Goal: Information Seeking & Learning: Check status

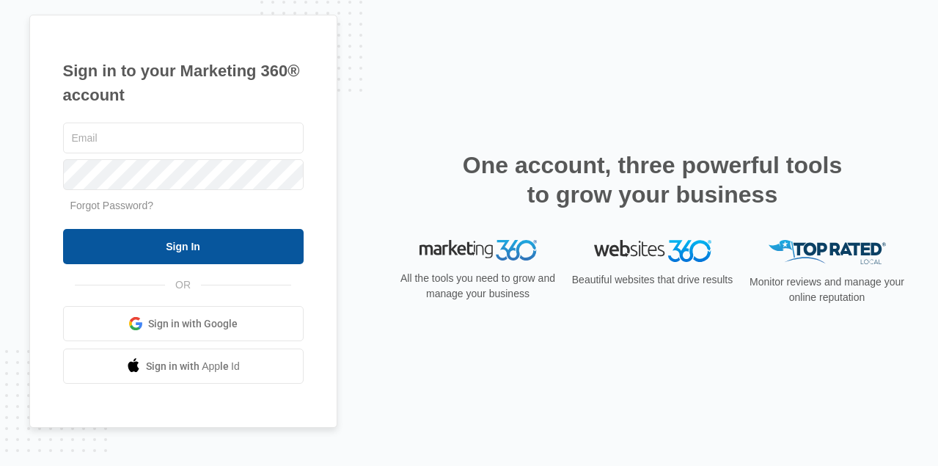
type input "[EMAIL_ADDRESS][DOMAIN_NAME]"
click at [188, 249] on input "Sign In" at bounding box center [183, 246] width 241 height 35
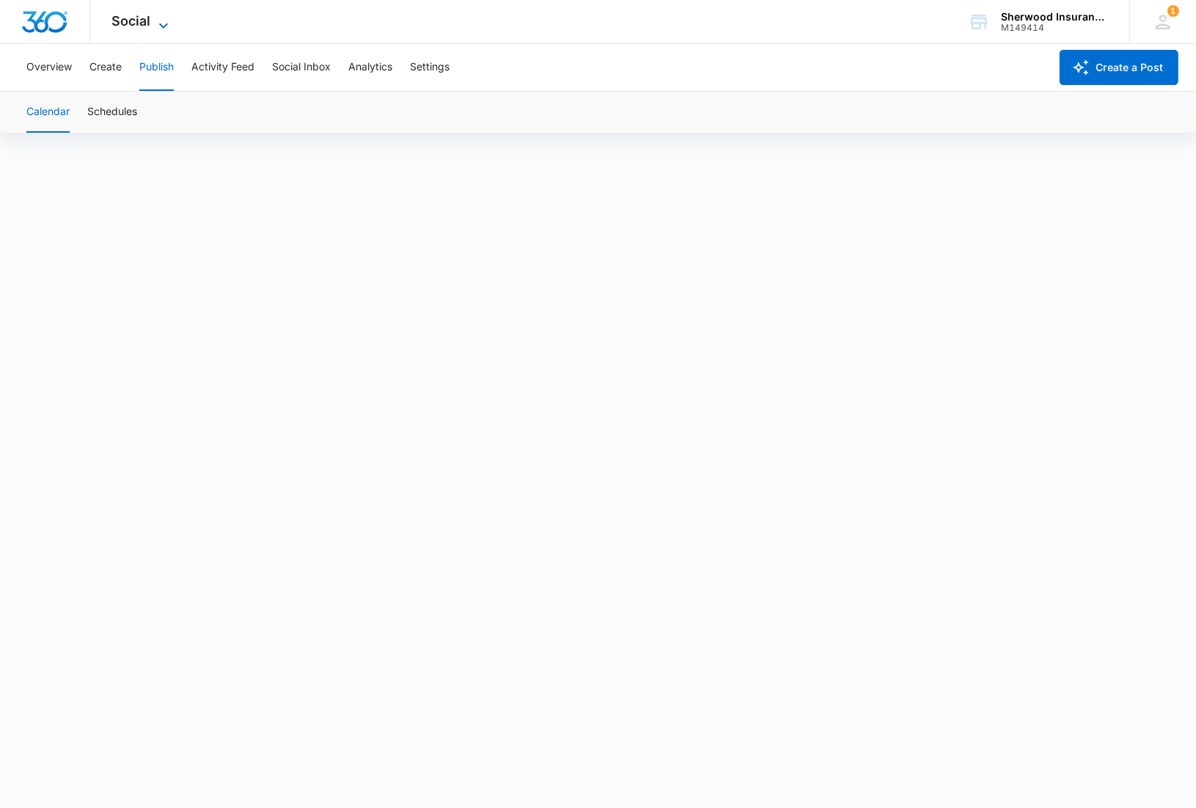
click at [167, 19] on icon at bounding box center [164, 26] width 18 height 18
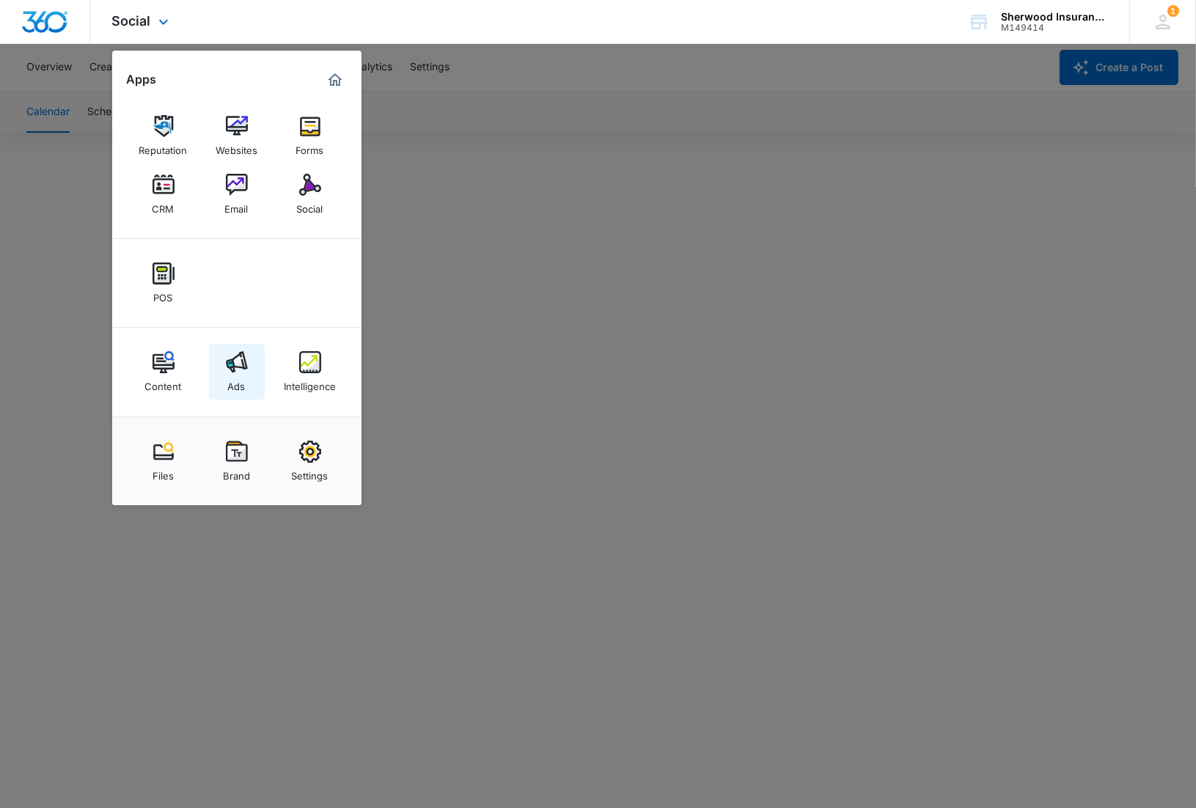
click at [233, 367] on img at bounding box center [237, 362] width 22 height 22
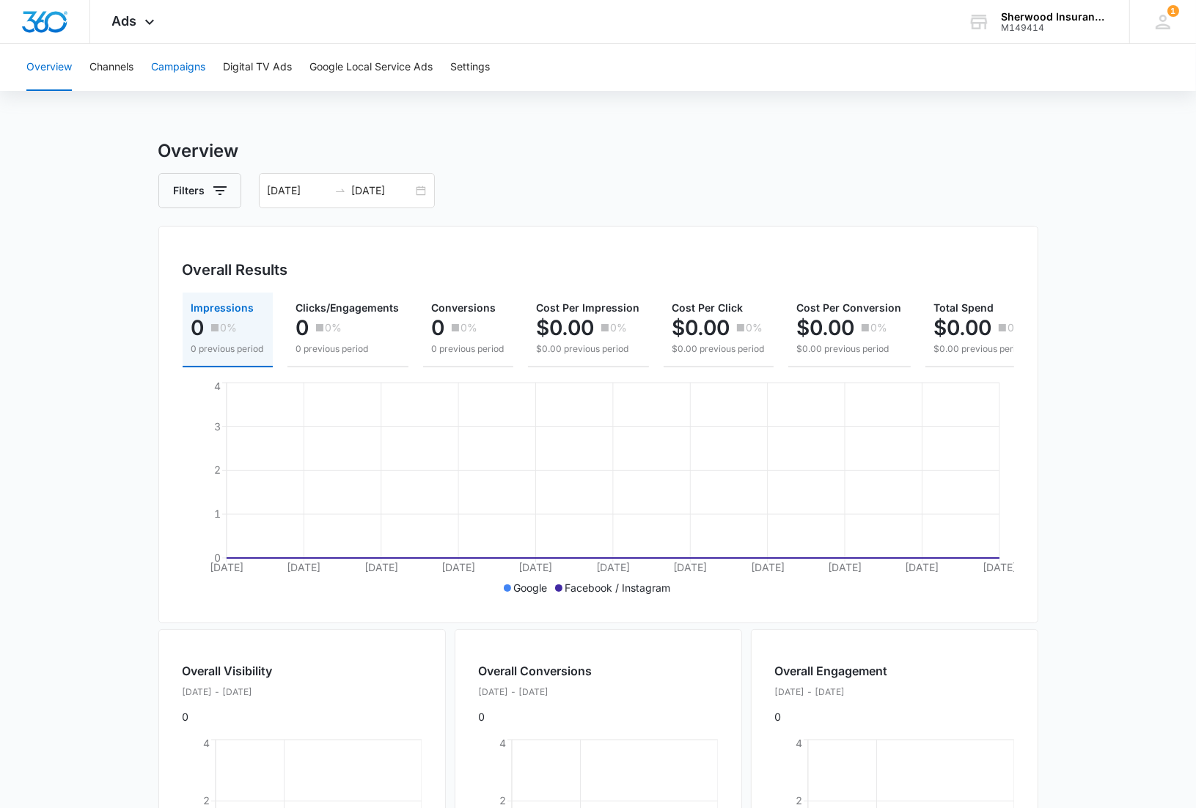
click at [172, 62] on button "Campaigns" at bounding box center [178, 67] width 54 height 47
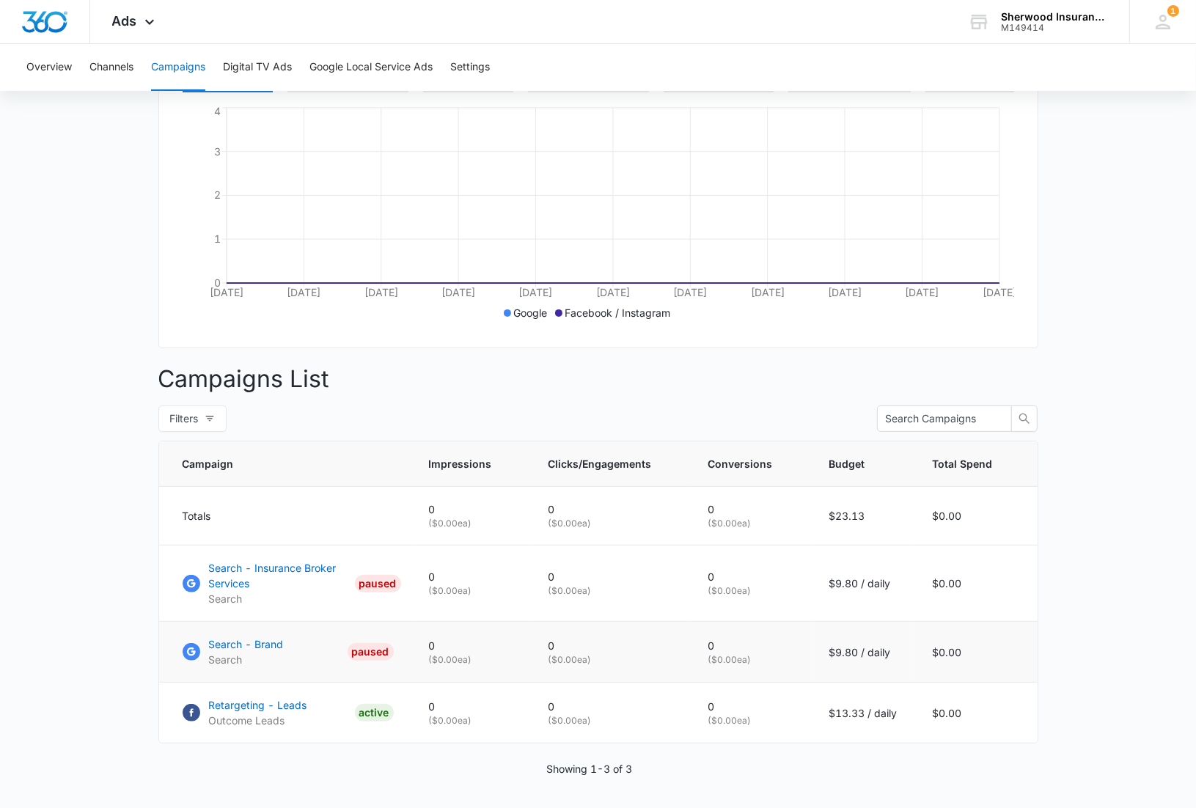
scroll to position [328, 0]
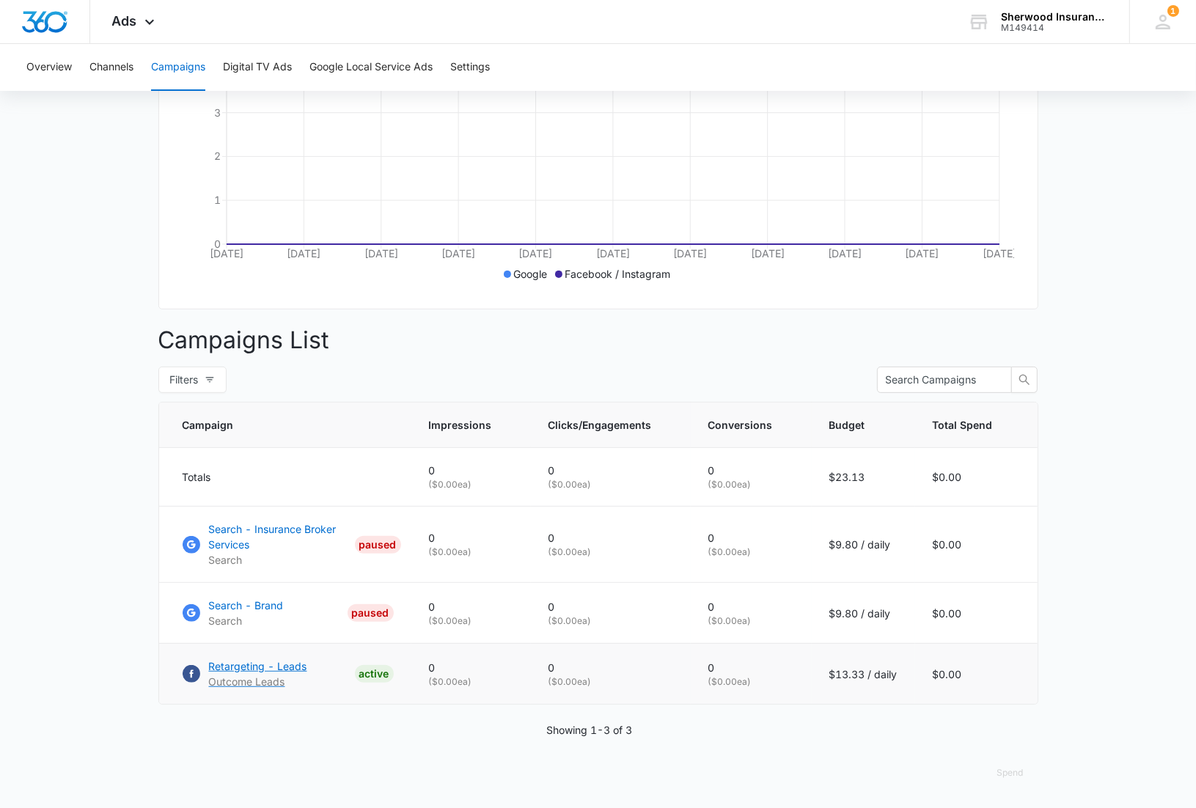
click at [255, 581] on p "Retargeting - Leads" at bounding box center [258, 666] width 98 height 15
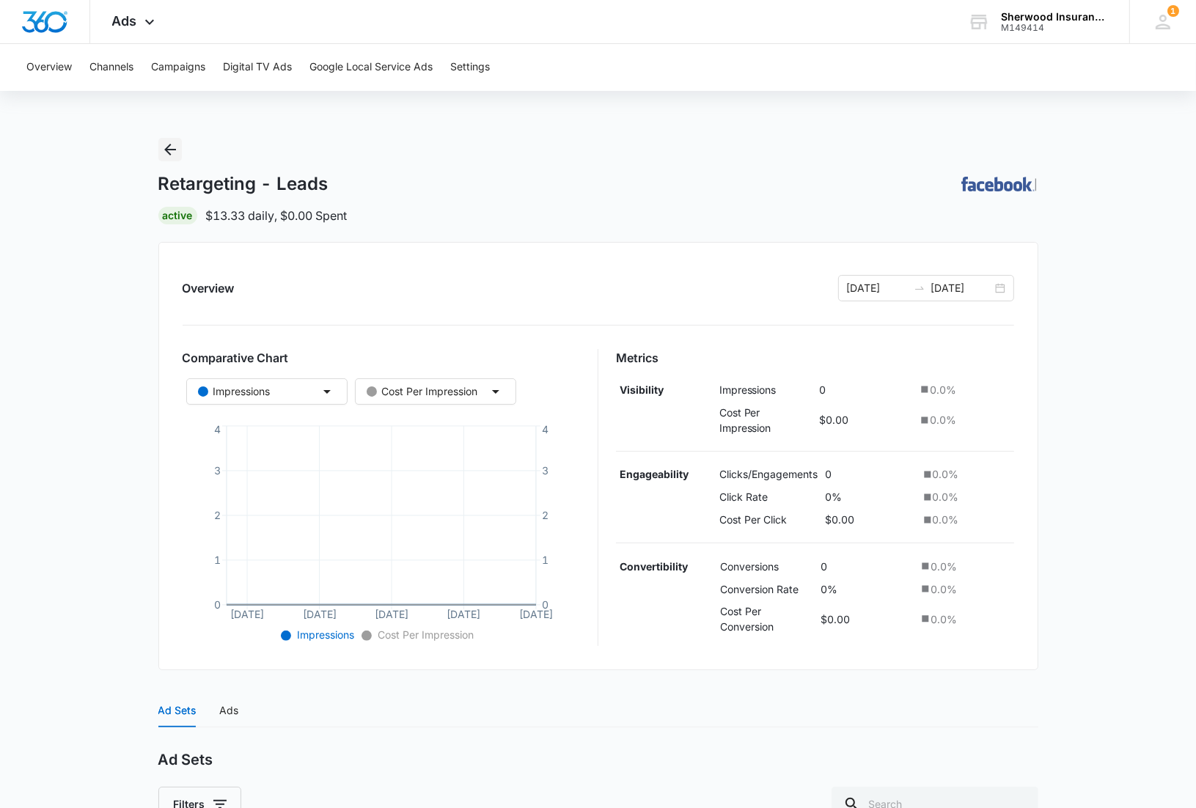
click at [170, 151] on icon "Back" at bounding box center [170, 150] width 18 height 18
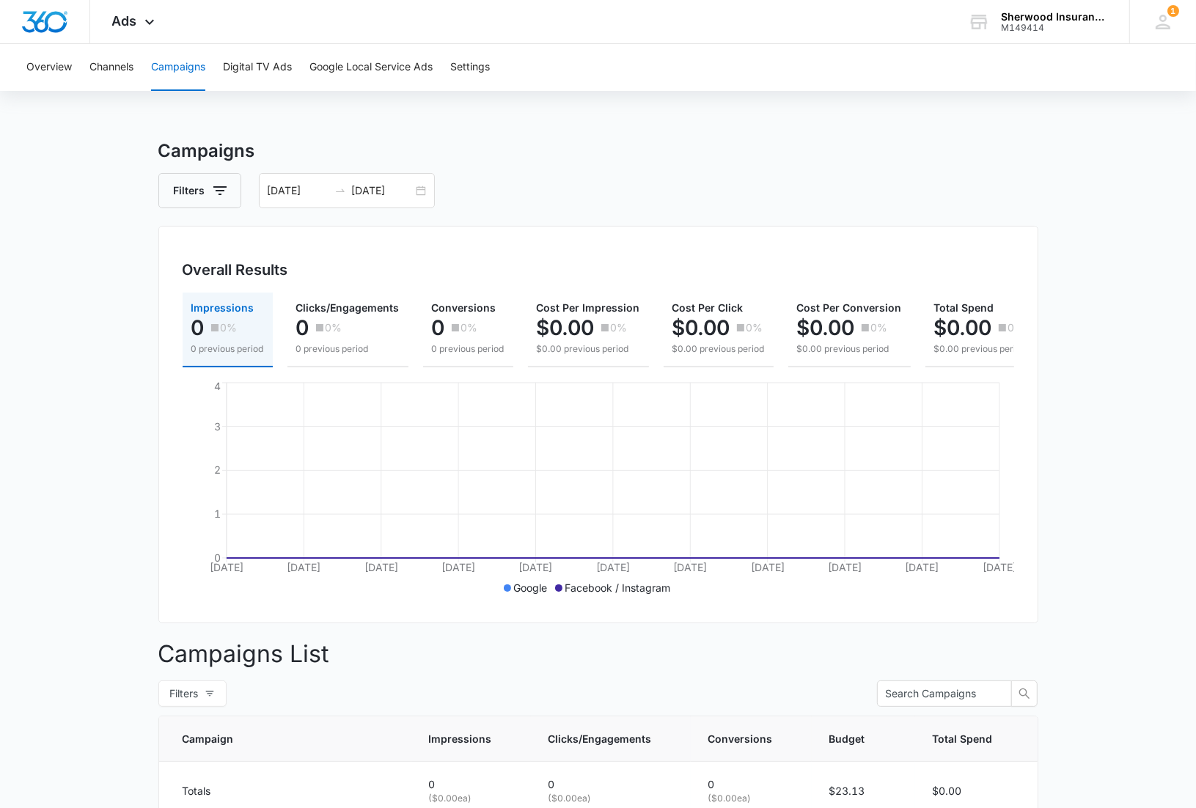
click at [565, 232] on div "Overall Results Impressions 0 0% 0 previous period Clicks/Engagements 0 0% 0 pr…" at bounding box center [598, 425] width 880 height 398
click at [50, 67] on button "Overview" at bounding box center [48, 67] width 45 height 47
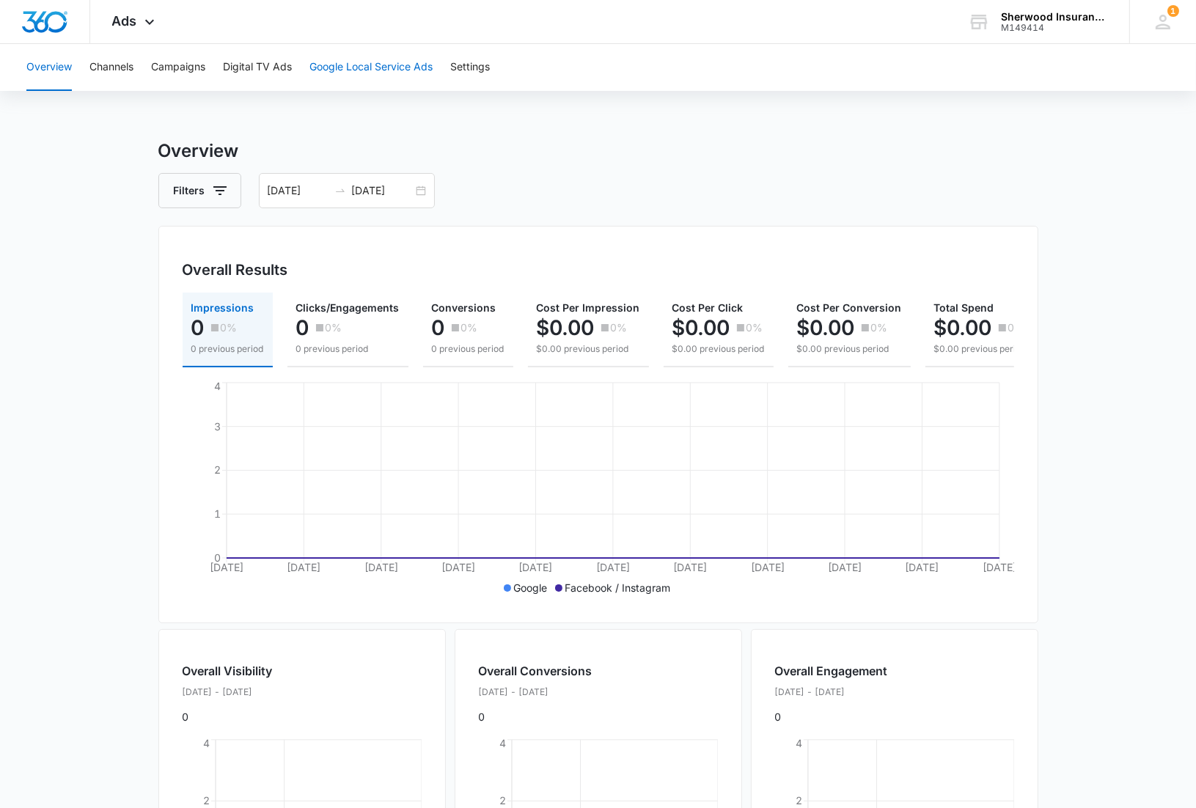
click at [362, 64] on button "Google Local Service Ads" at bounding box center [371, 67] width 123 height 47
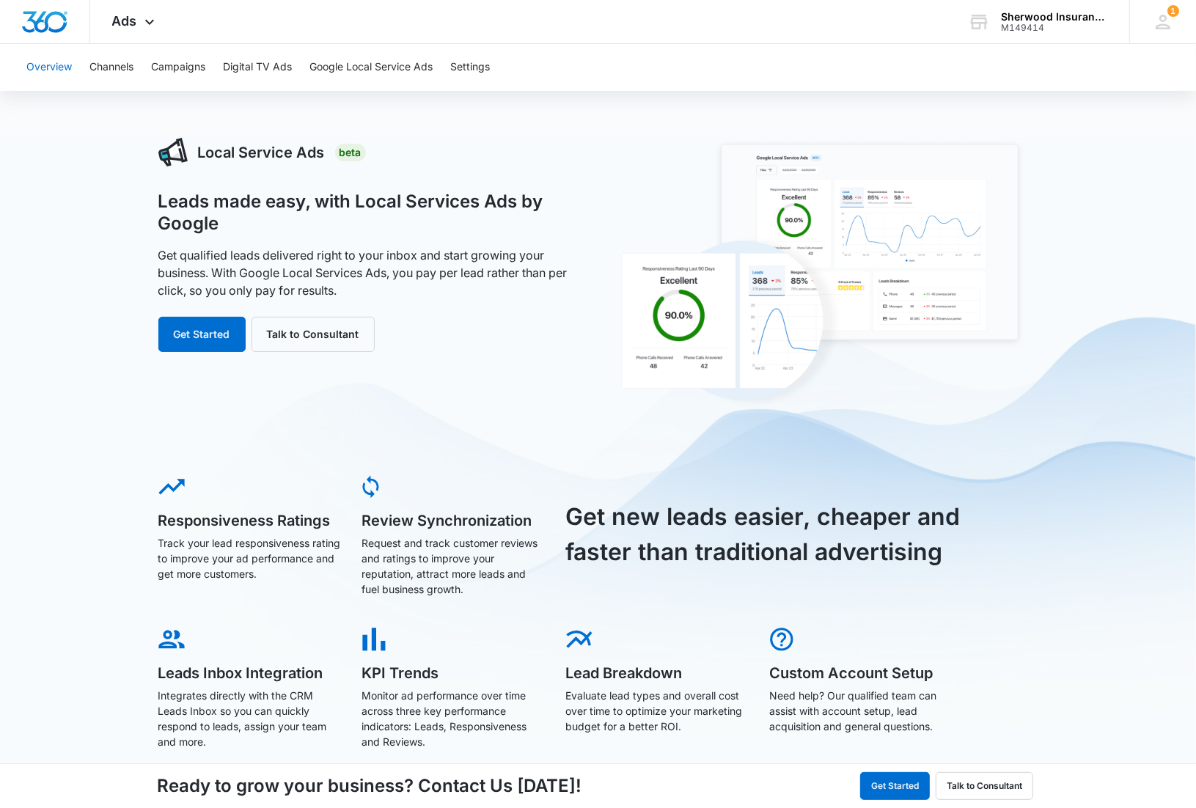
click at [50, 70] on button "Overview" at bounding box center [48, 67] width 45 height 47
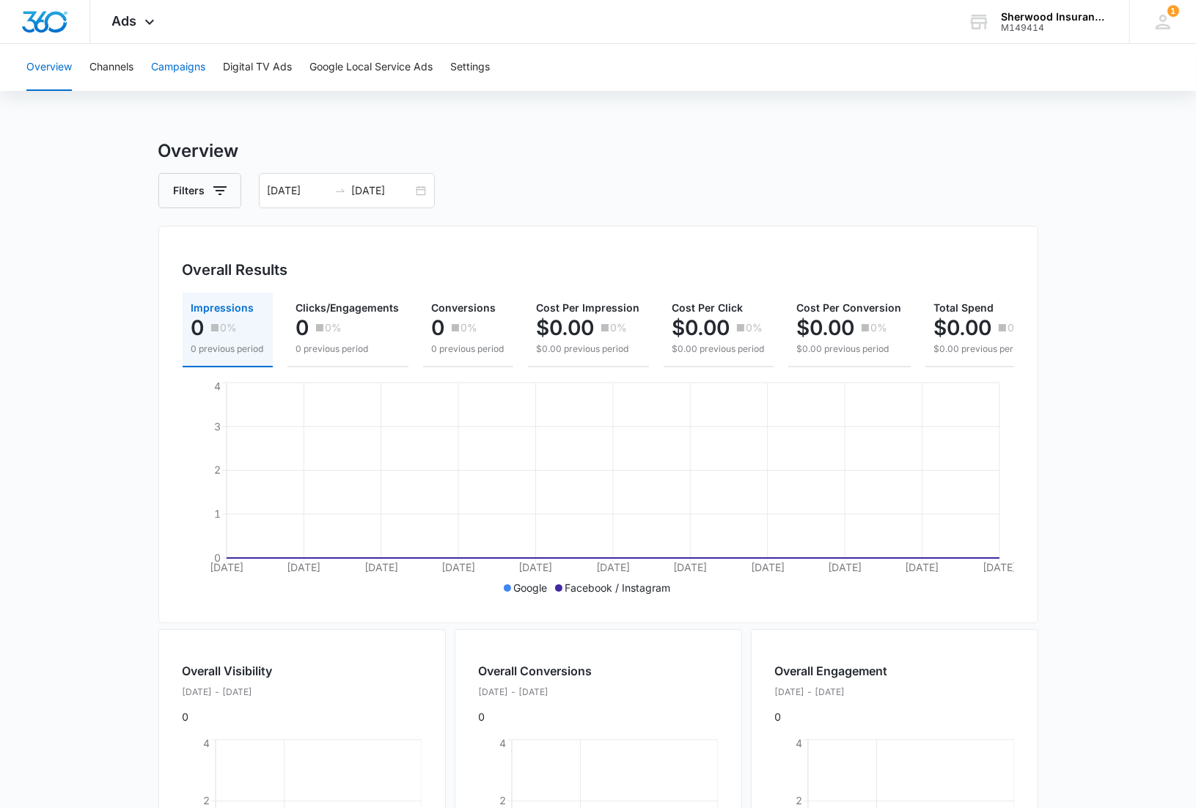
click at [178, 67] on button "Campaigns" at bounding box center [178, 67] width 54 height 47
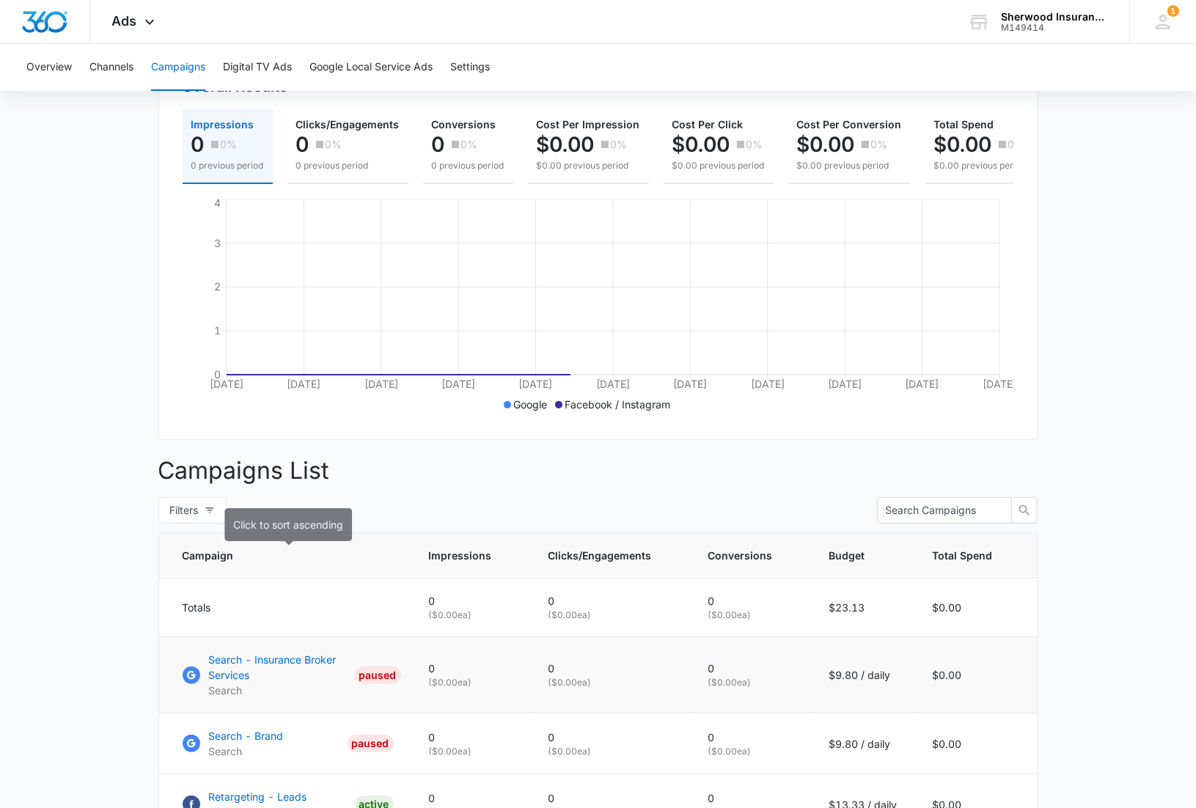
scroll to position [275, 0]
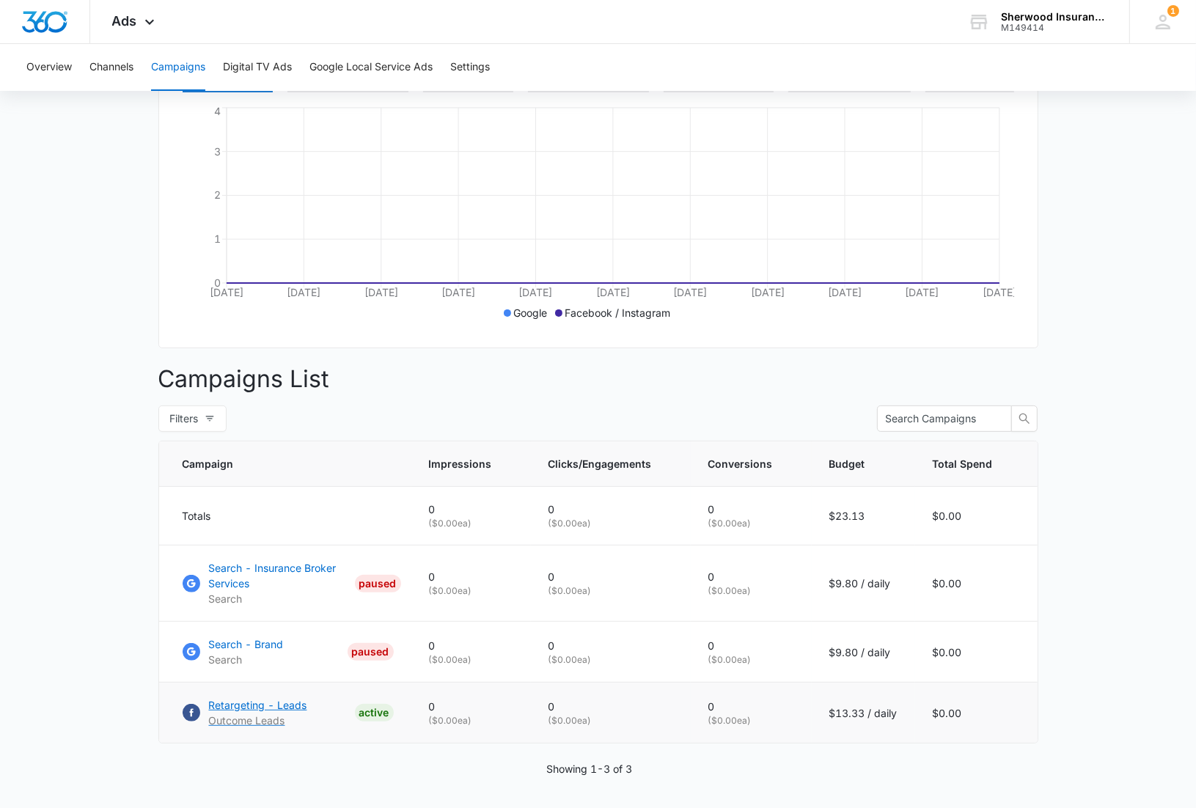
click at [379, 722] on div "ACTIVE" at bounding box center [374, 713] width 39 height 18
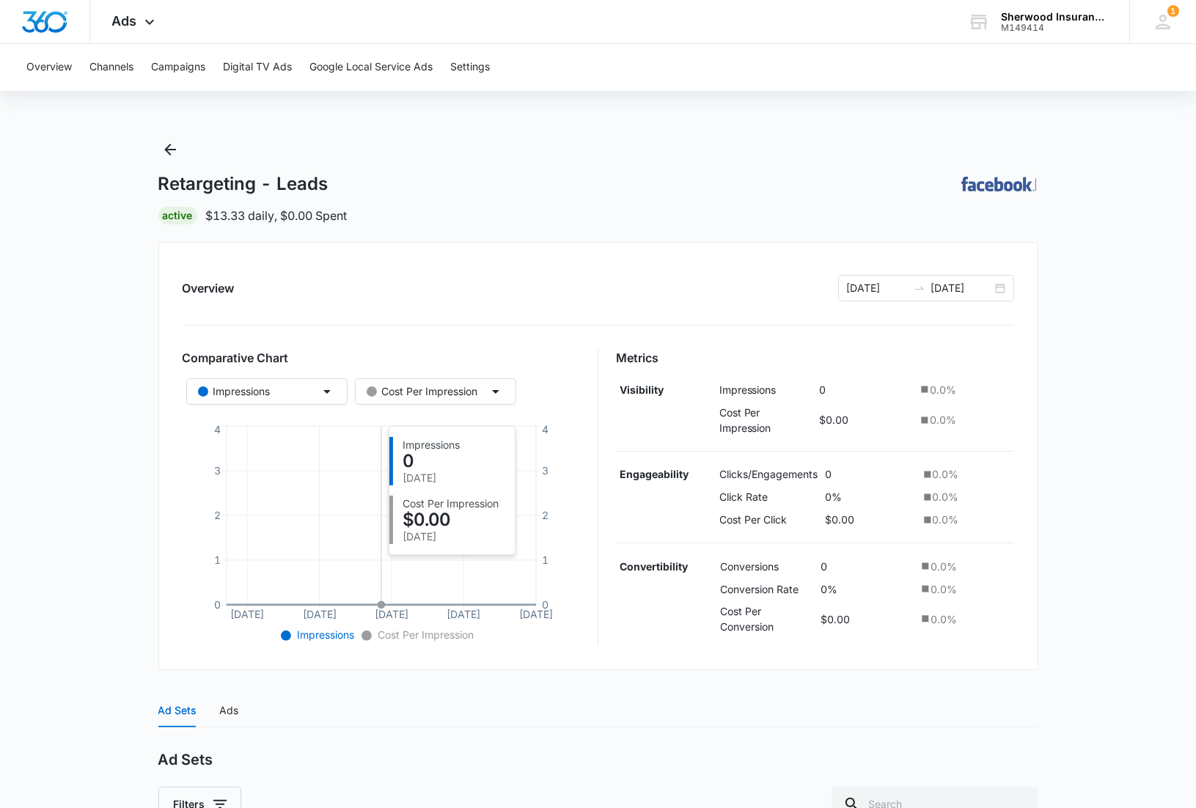
scroll to position [208, 0]
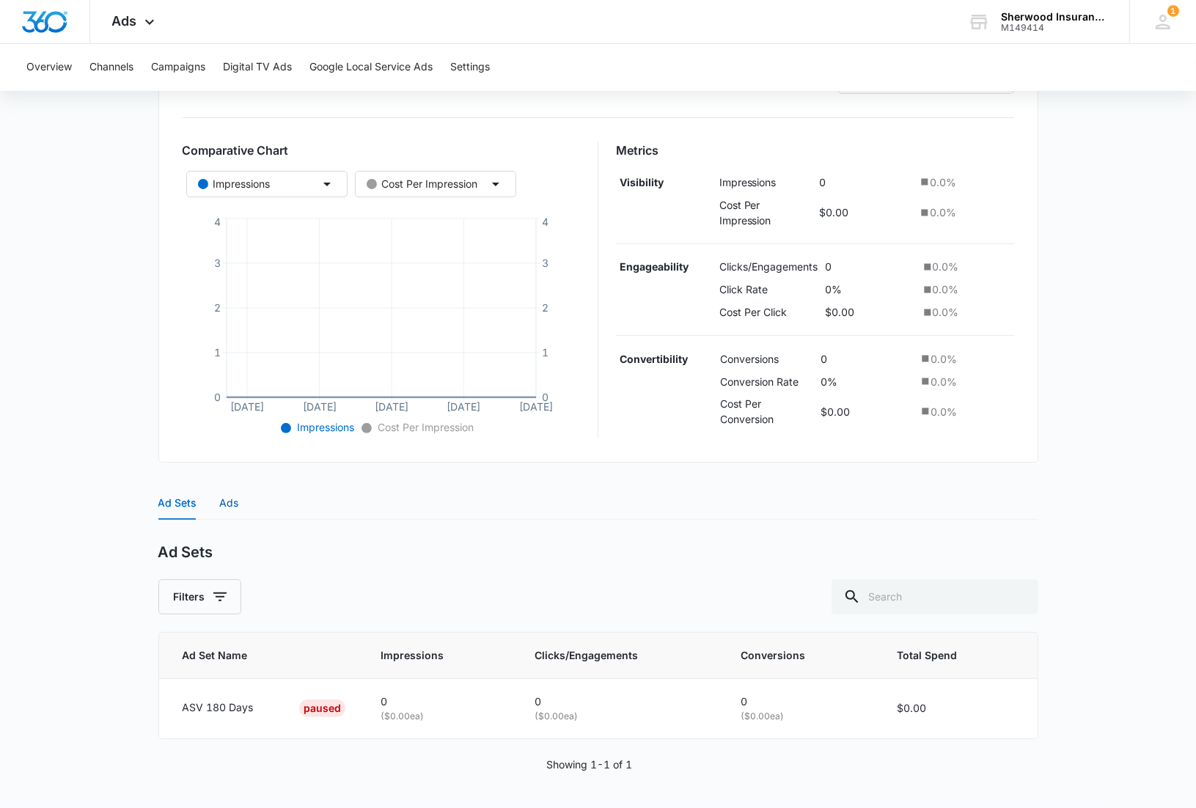
click at [230, 497] on div "Ads" at bounding box center [229, 503] width 19 height 16
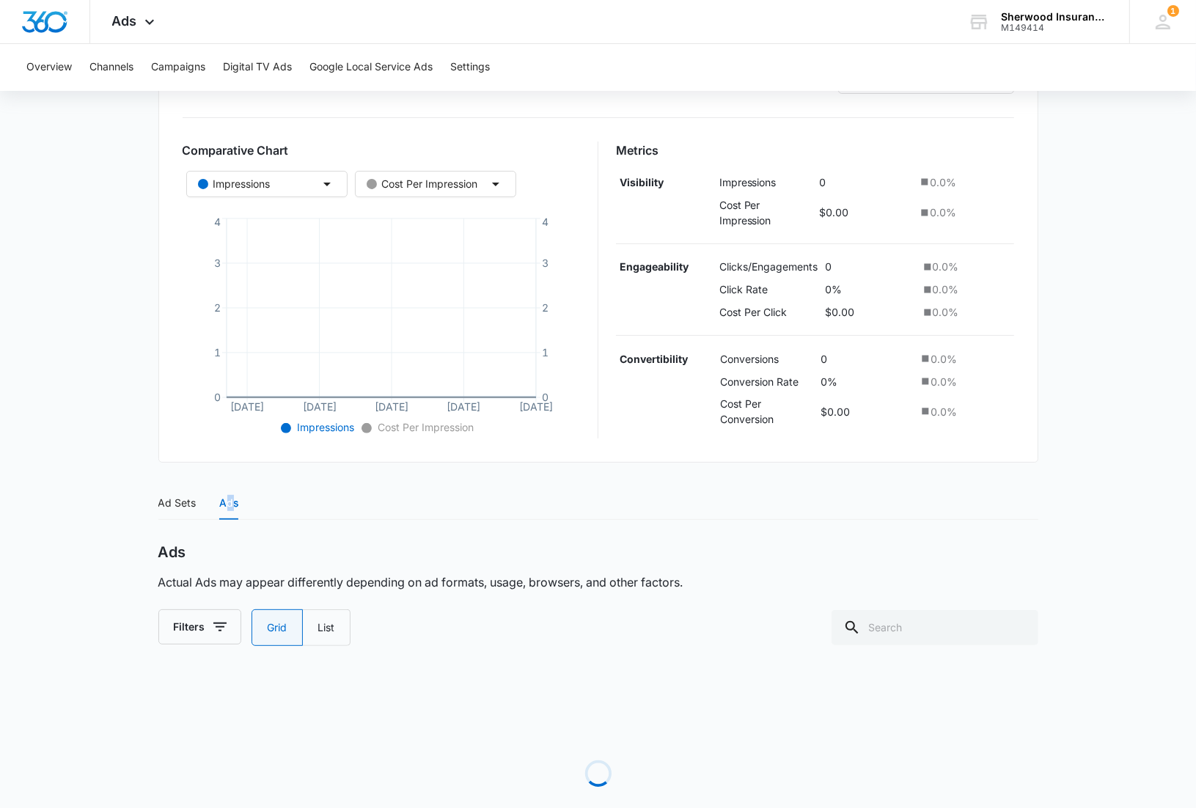
scroll to position [200, 0]
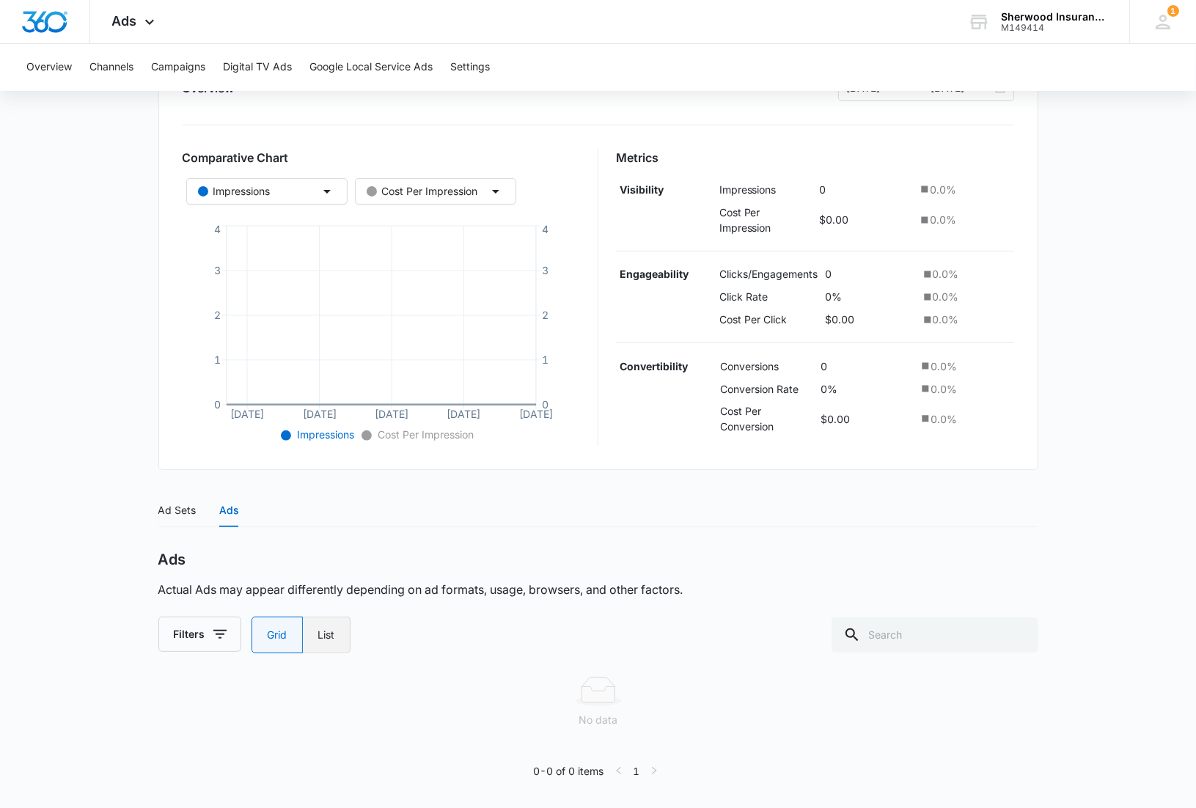
drag, startPoint x: 230, startPoint y: 497, endPoint x: 332, endPoint y: 636, distance: 173.1
click at [332, 636] on label "List" at bounding box center [327, 635] width 48 height 37
click at [318, 636] on input "List" at bounding box center [318, 635] width 1 height 1
radio input "false"
radio input "true"
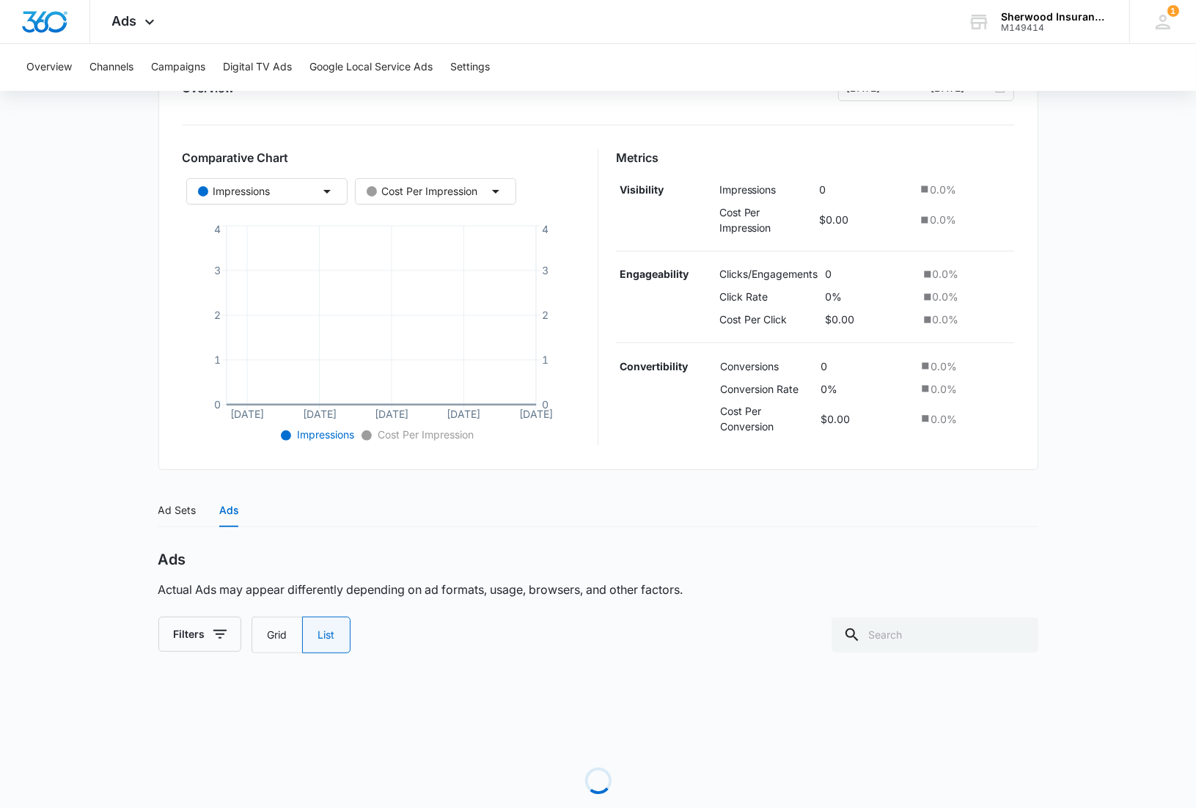
scroll to position [228, 0]
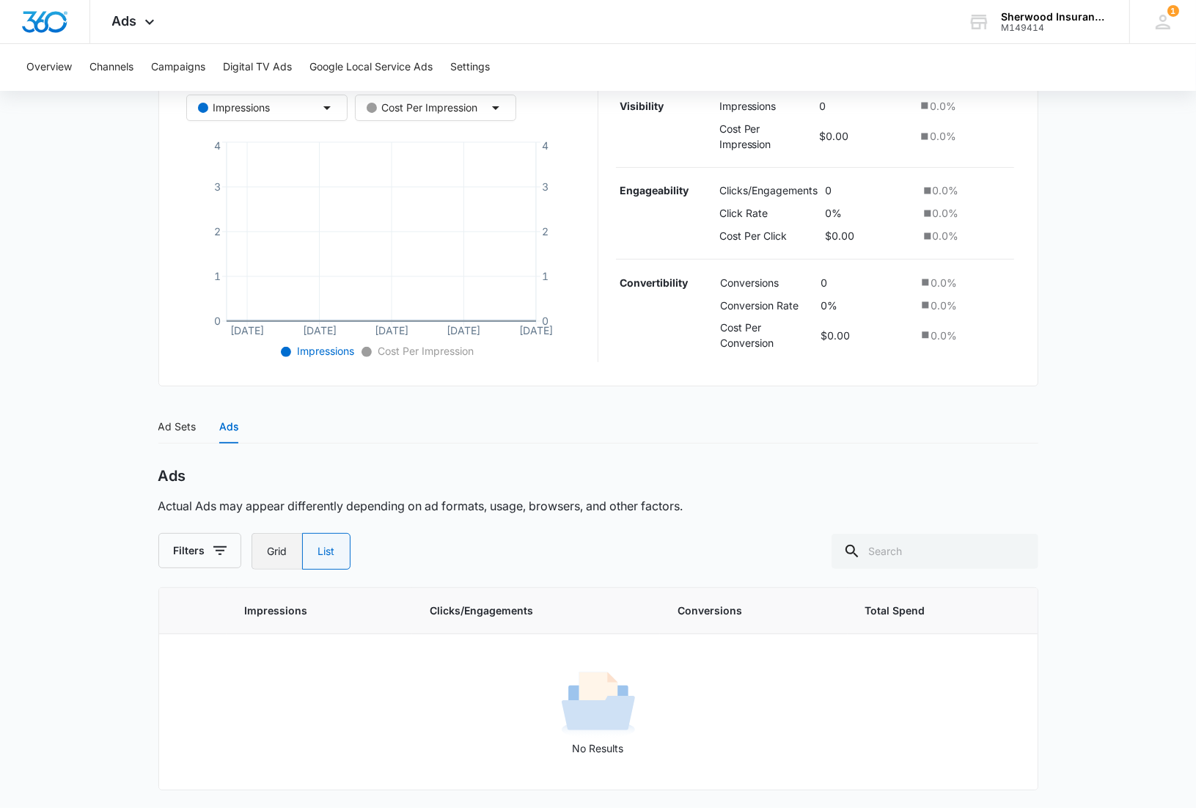
click at [275, 552] on label "Grid" at bounding box center [277, 551] width 51 height 37
click at [268, 552] on input "Grid" at bounding box center [267, 552] width 1 height 1
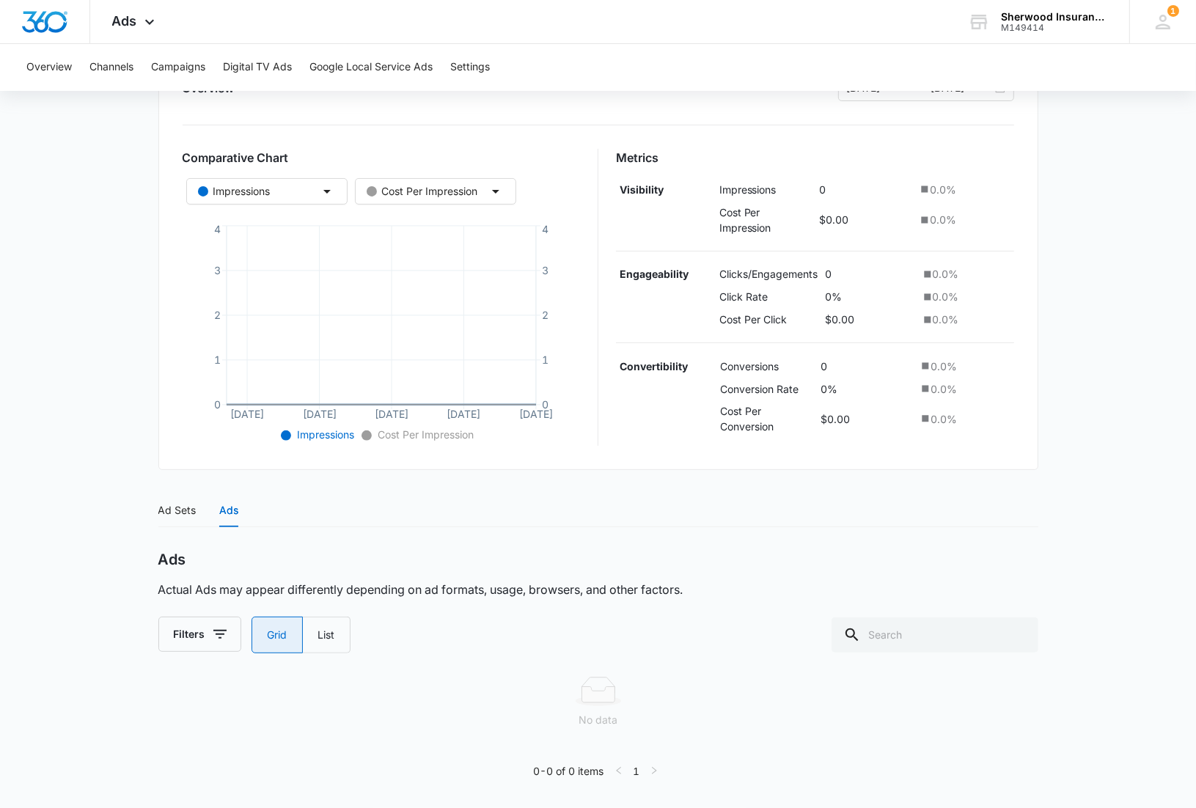
radio input "true"
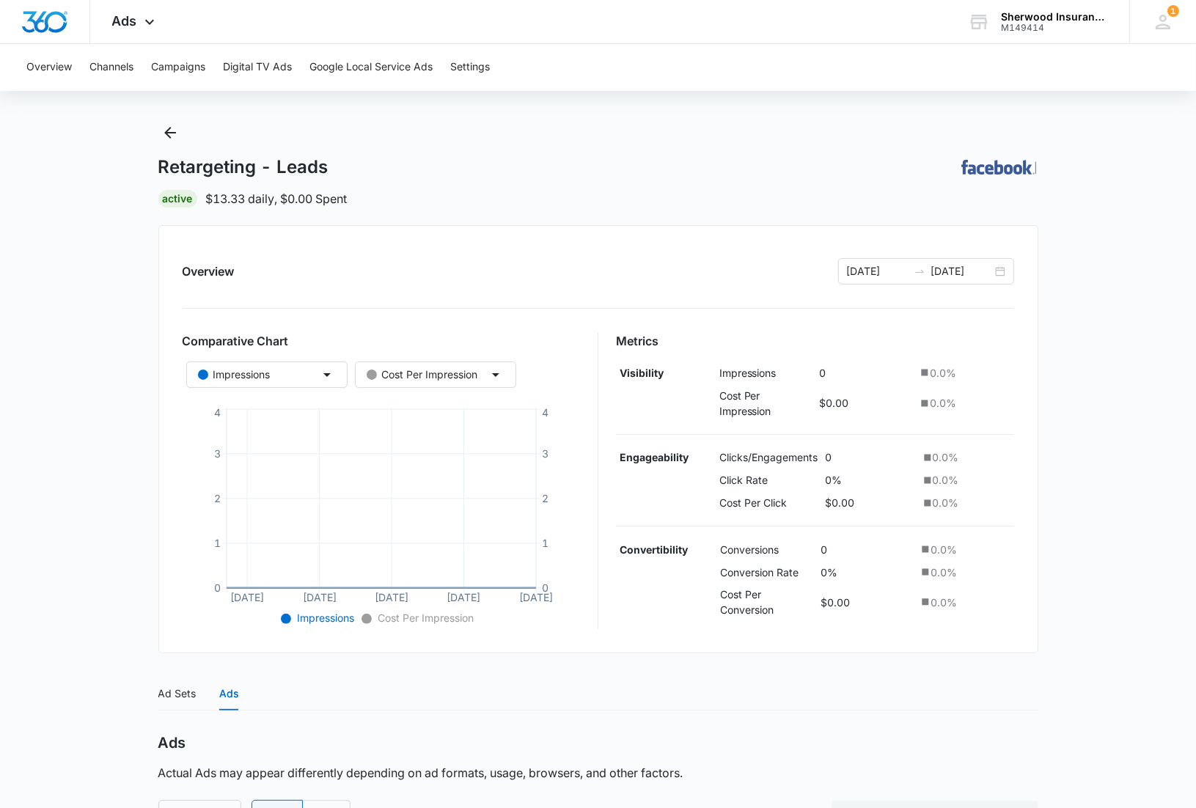
scroll to position [0, 0]
